Goal: Information Seeking & Learning: Find specific fact

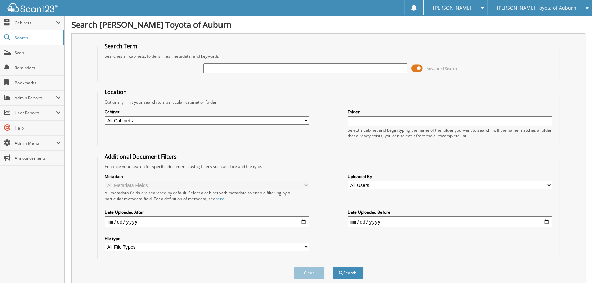
click at [309, 70] on input "text" at bounding box center [305, 68] width 204 height 10
type input "51520"
click at [337, 83] on form "Search Term Searches all cabinets, folders, files, metadata, and keywords 51520…" at bounding box center [328, 164] width 462 height 244
click at [333, 269] on button "Search" at bounding box center [348, 273] width 31 height 13
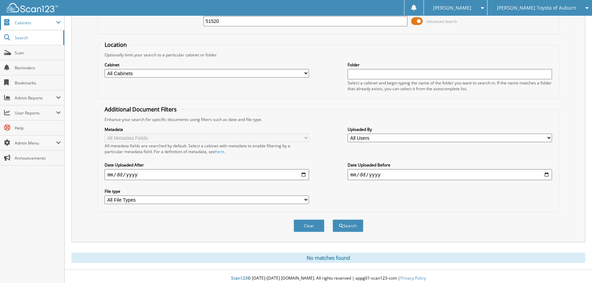
click at [32, 21] on span "Cabinets" at bounding box center [35, 23] width 41 height 6
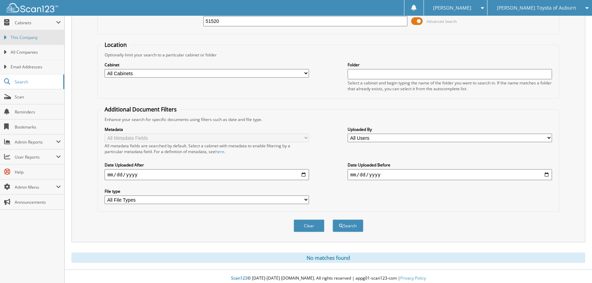
click at [33, 35] on span "This Company" at bounding box center [36, 38] width 50 height 6
